Goal: Contribute content

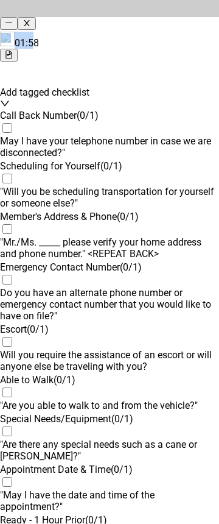
click at [48, 16] on div "Agent Assist 01:58 Add tagged checklist Test Greeting ( 1 / 1 ) Self Intoductio…" at bounding box center [109, 481] width 219 height 963
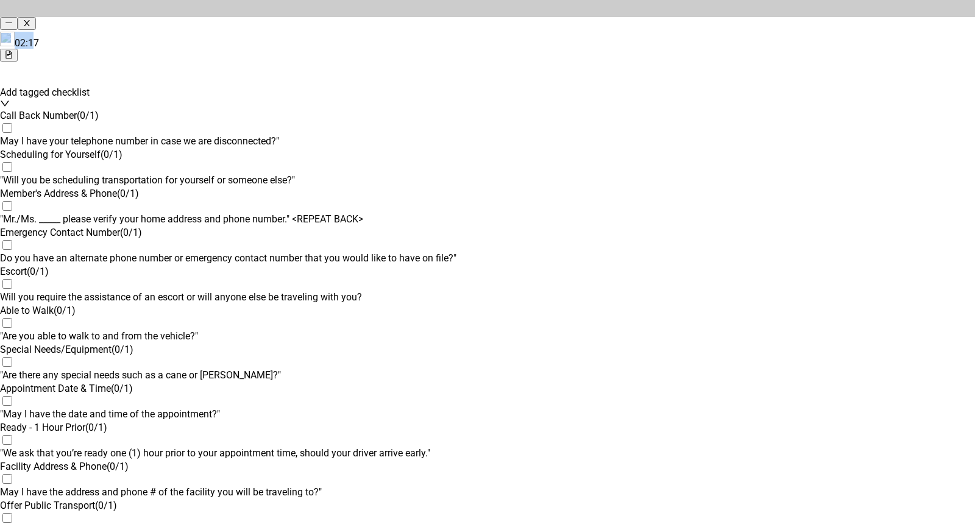
click at [13, 19] on icon "minus" at bounding box center [9, 23] width 8 height 8
